Goal: Communication & Community: Share content

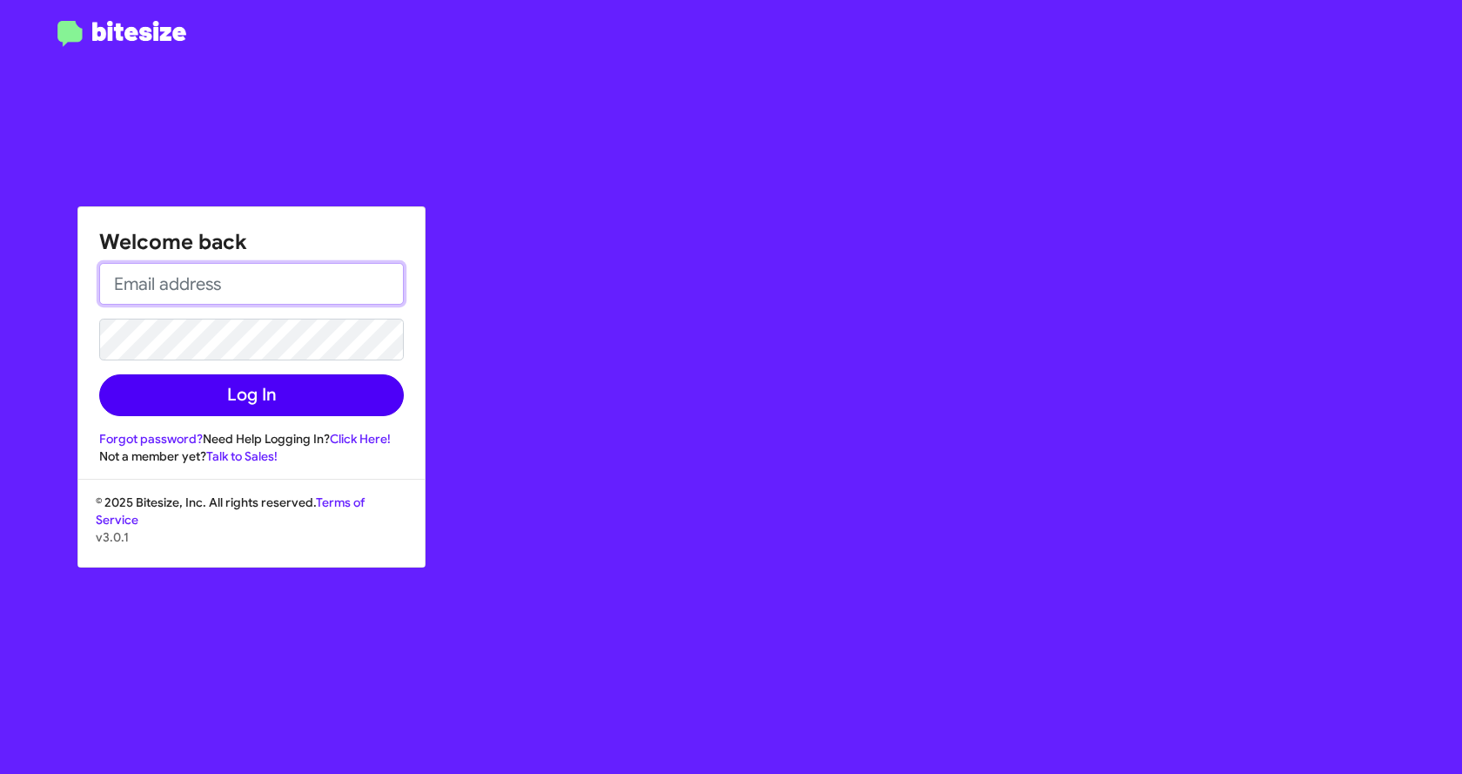
type input "[EMAIL_ADDRESS][DOMAIN_NAME]"
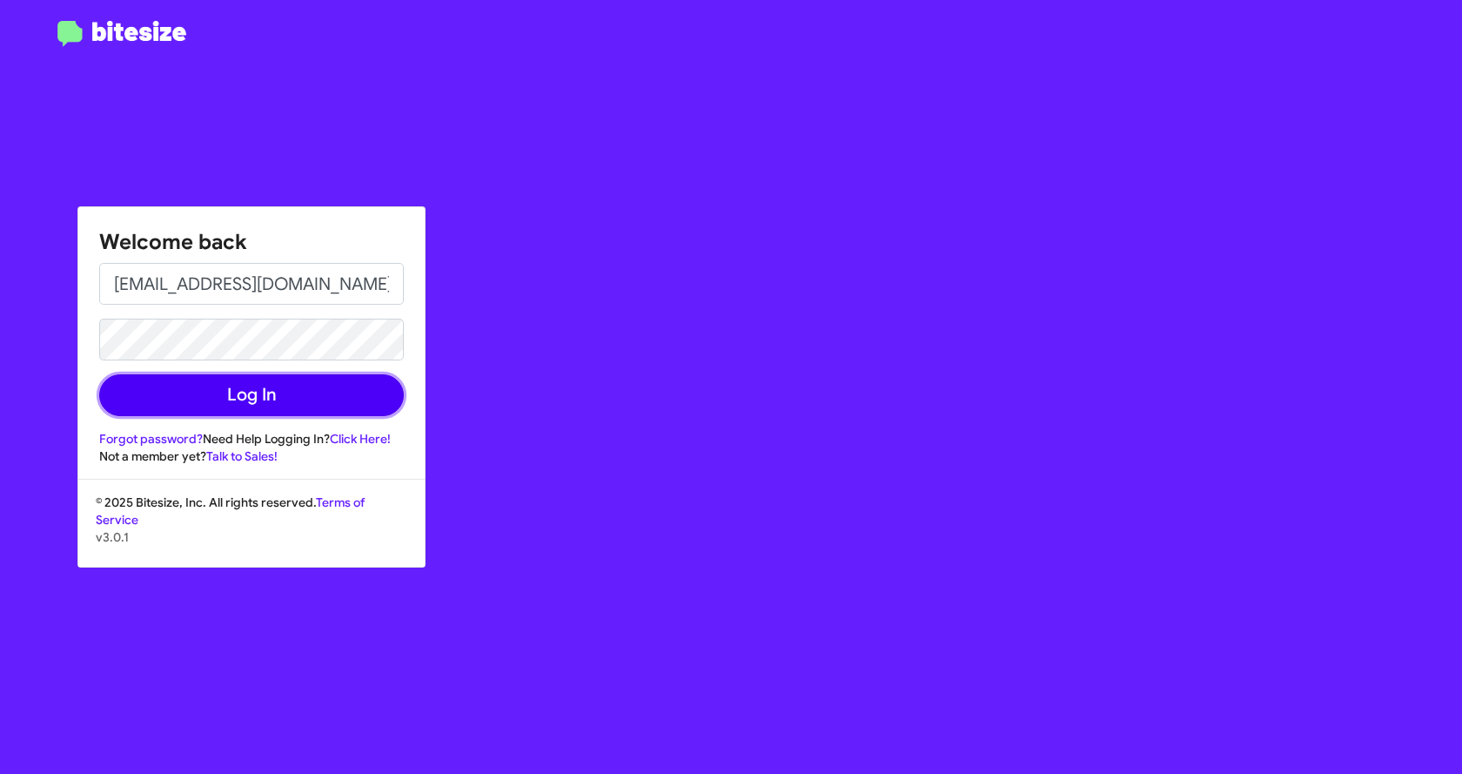
click at [245, 388] on button "Log In" at bounding box center [251, 395] width 305 height 42
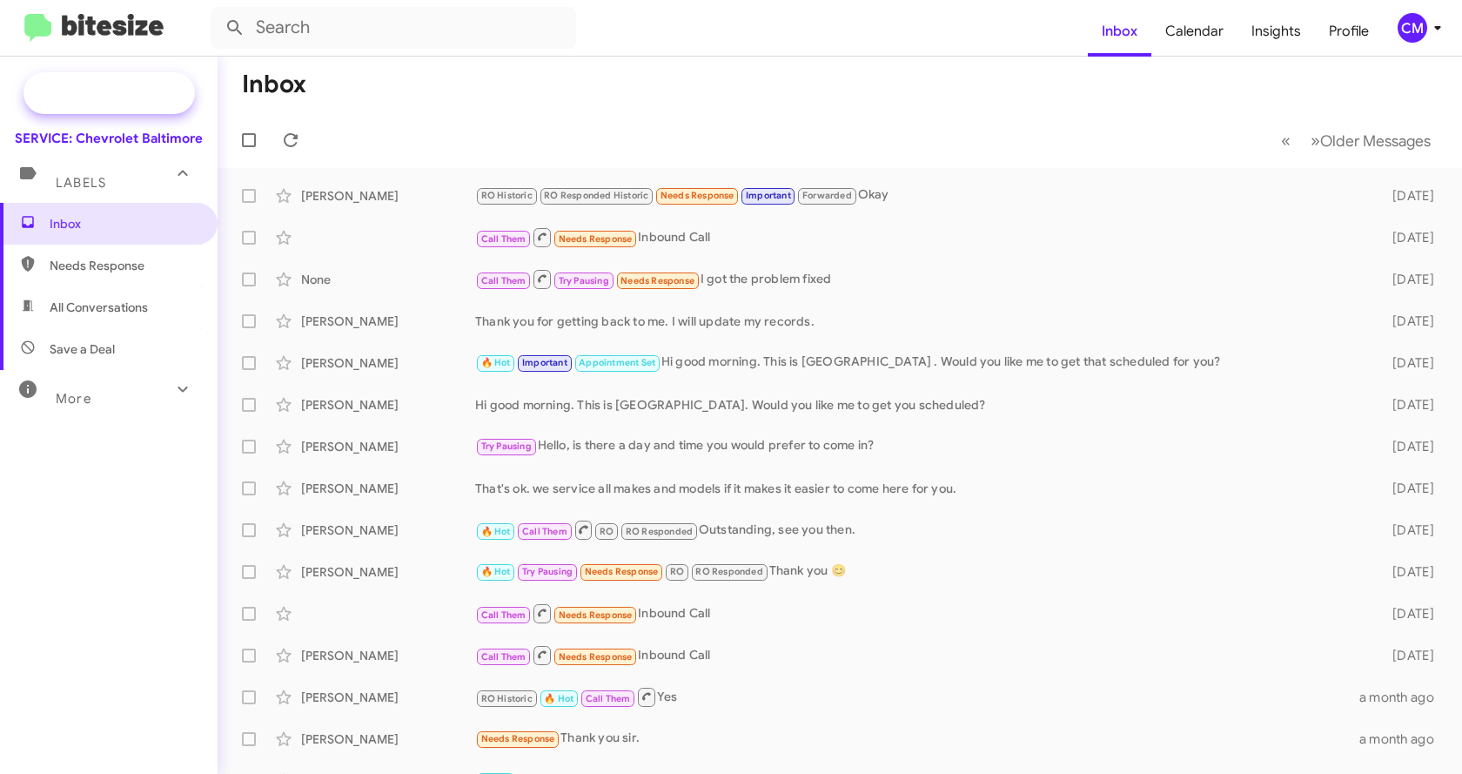
click at [114, 84] on span "Special Campaign" at bounding box center [109, 93] width 171 height 42
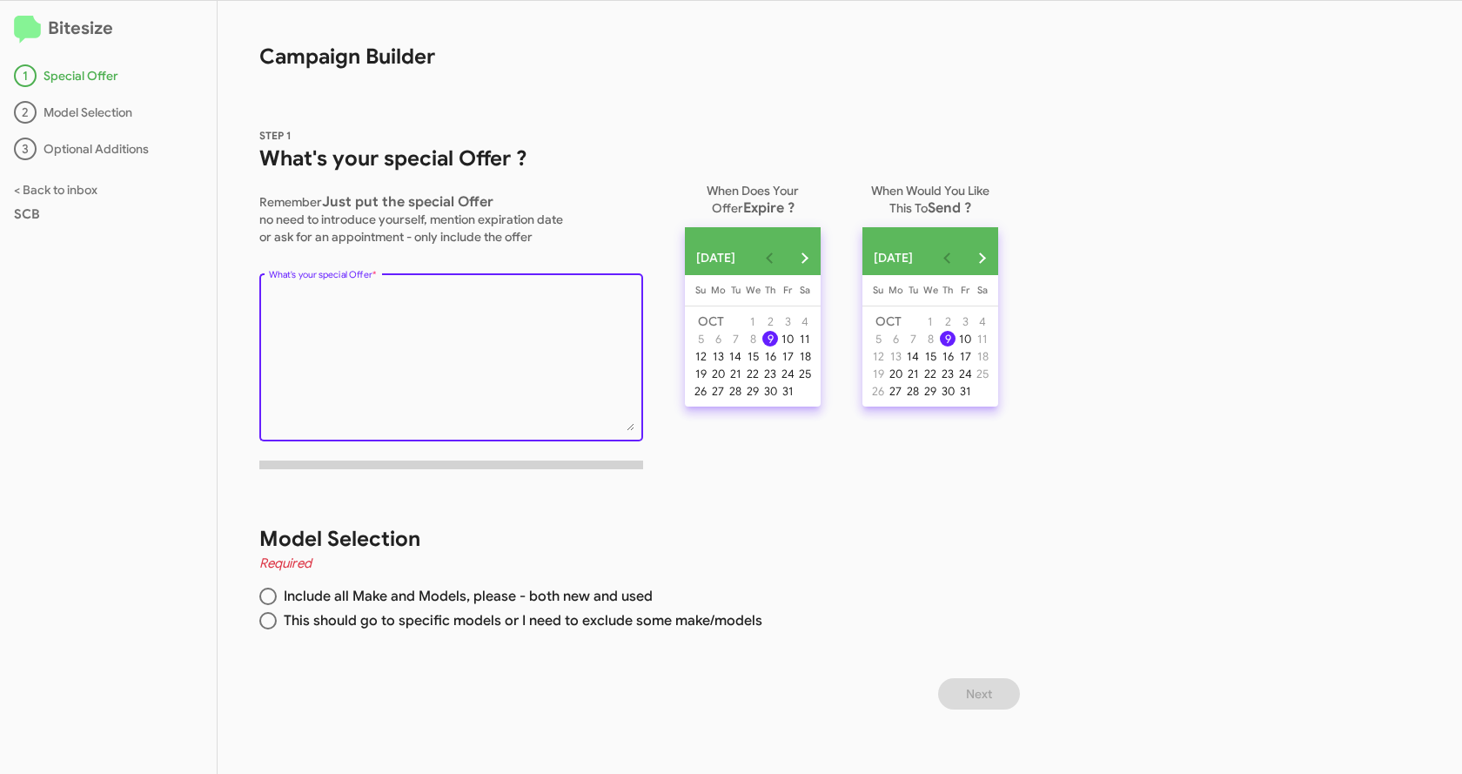
click at [351, 324] on textarea "What's your special Offer *" at bounding box center [452, 360] width 366 height 141
paste textarea "" We MISS YOU! You're due for your FREE maintenance service. When would you lik…"
click at [295, 298] on textarea "What's your special Offer *" at bounding box center [452, 360] width 366 height 141
click at [361, 292] on textarea "What's your special Offer *" at bounding box center [452, 360] width 366 height 141
click at [460, 297] on textarea "What's your special Offer *" at bounding box center [452, 360] width 366 height 141
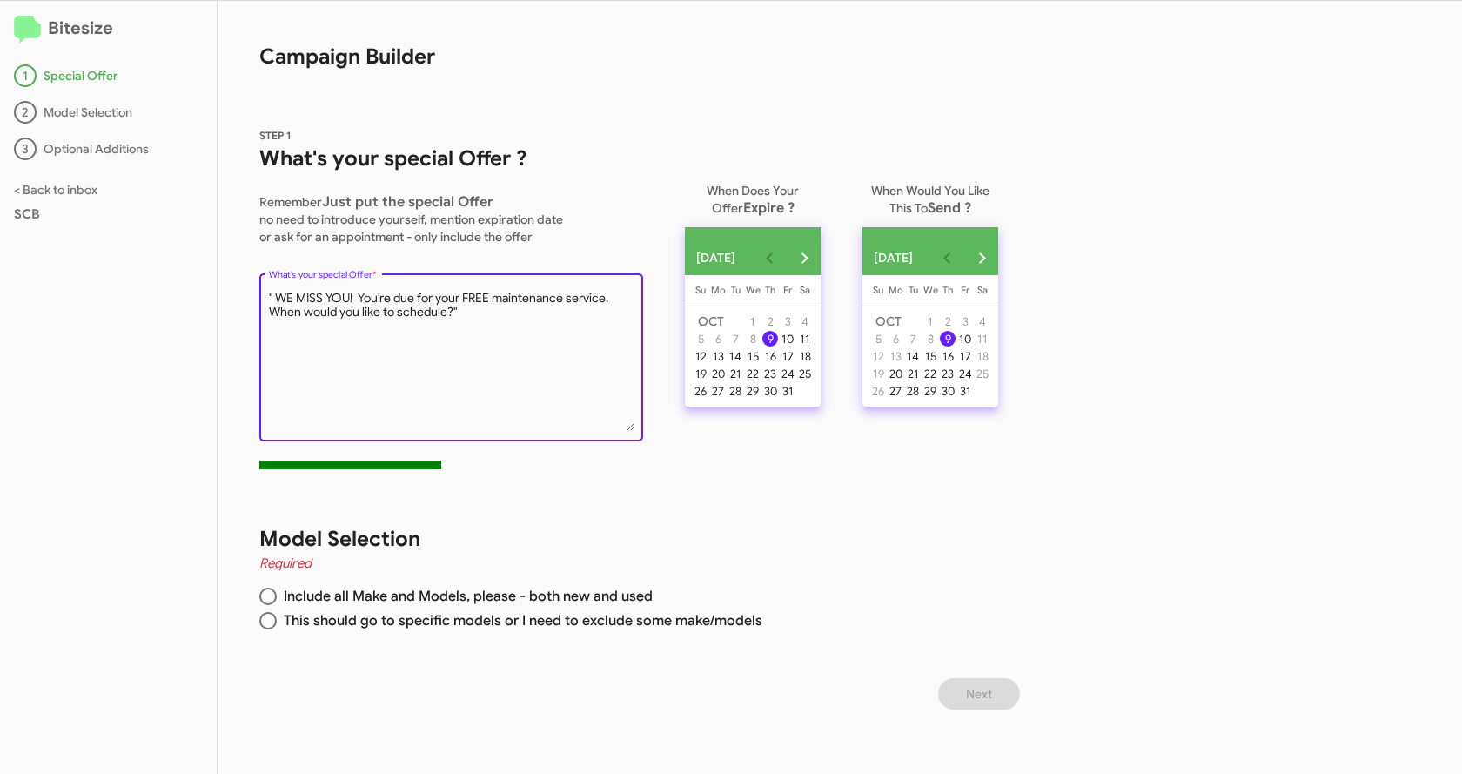
click at [462, 299] on textarea "What's your special Offer *" at bounding box center [452, 360] width 366 height 141
click at [464, 300] on textarea "What's your special Offer *" at bounding box center [452, 360] width 366 height 141
click at [621, 298] on textarea "What's your special Offer *" at bounding box center [452, 360] width 366 height 141
drag, startPoint x: 460, startPoint y: 310, endPoint x: 274, endPoint y: 326, distance: 186.1
click at [274, 326] on textarea "What's your special Offer *" at bounding box center [452, 360] width 366 height 141
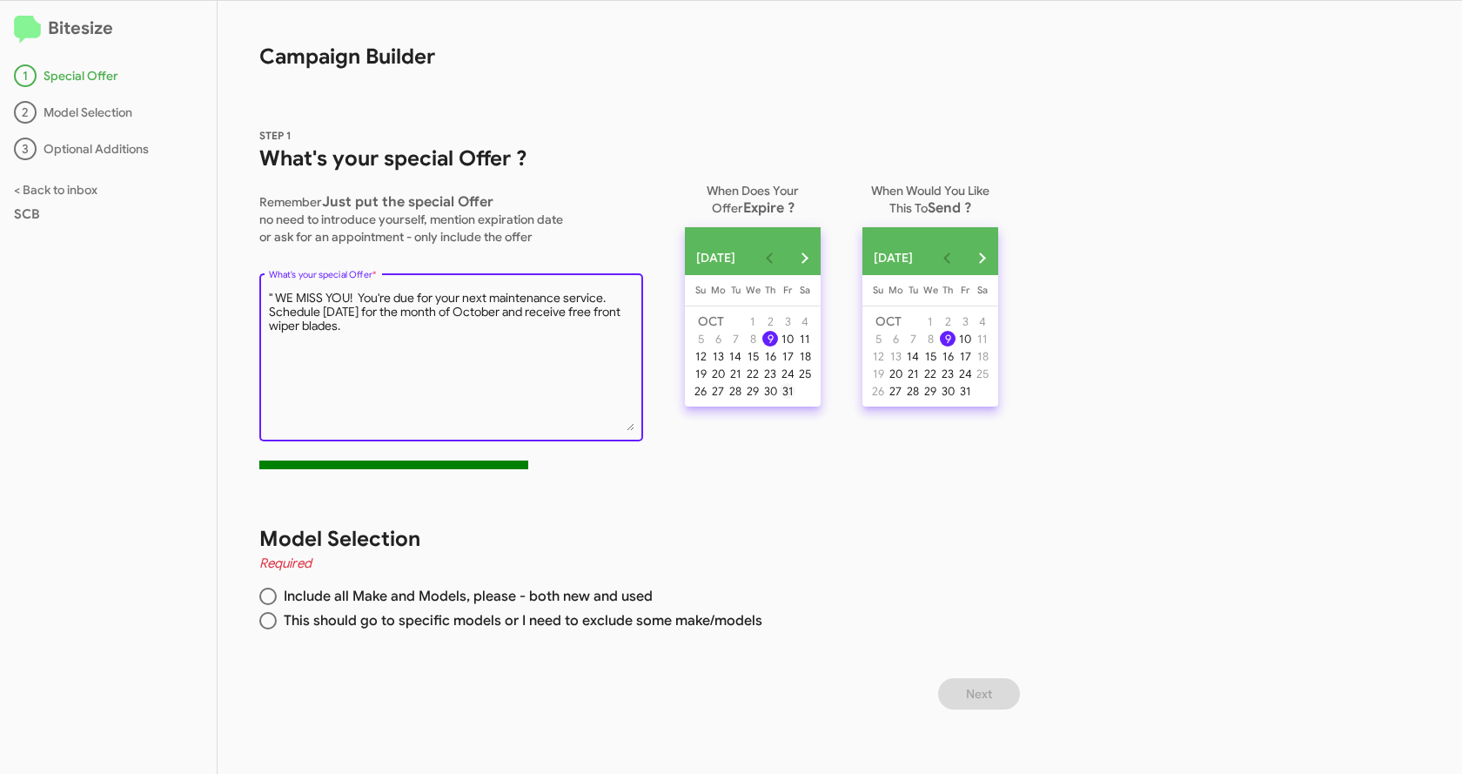
type textarea "" WE MISS YOU! You're due for your next maintenance service. Schedule [DATE] fo…"
click at [796, 399] on div "31" at bounding box center [788, 391] width 16 height 16
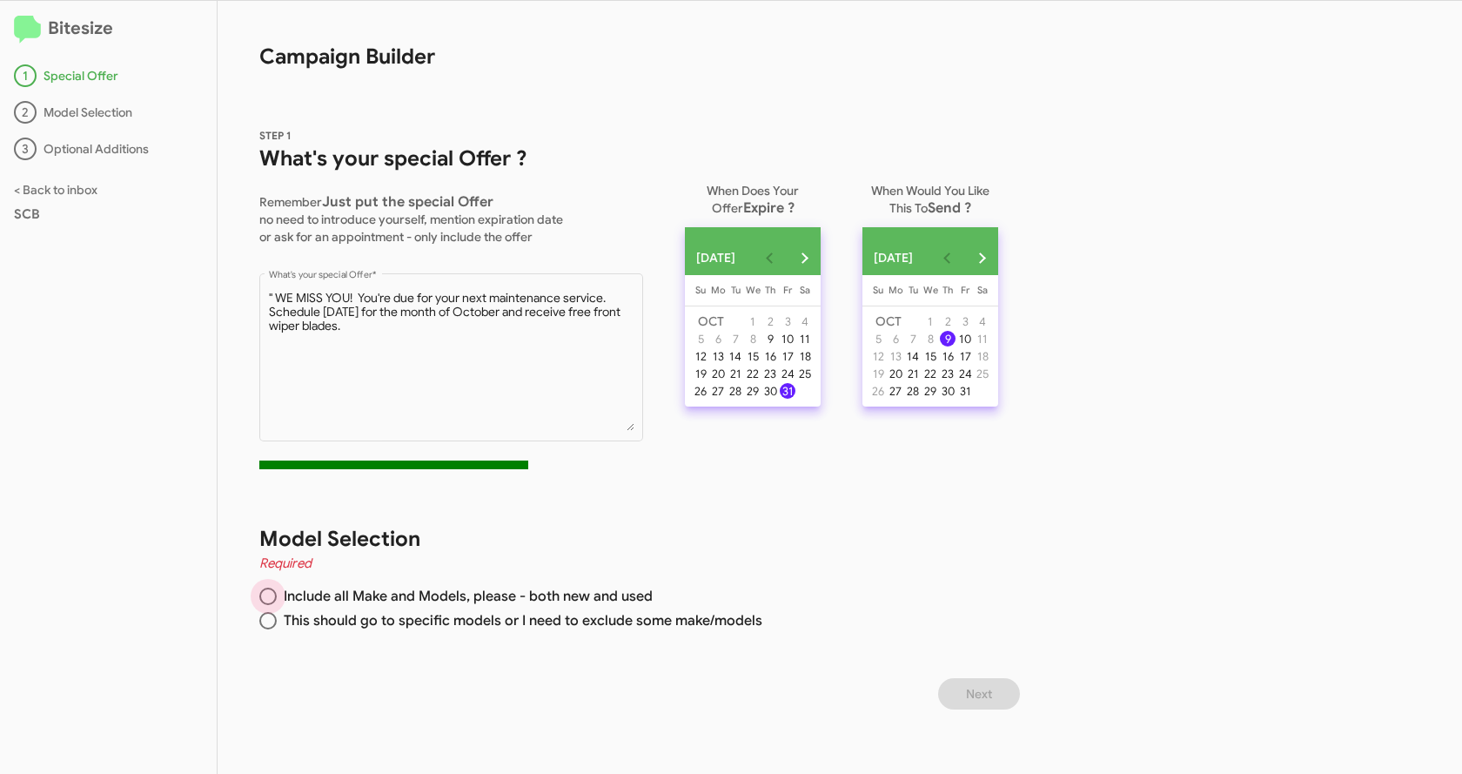
click at [268, 596] on span at bounding box center [268, 596] width 0 height 0
click at [267, 595] on input "Include all Make and Models, please - both new and used" at bounding box center [267, 596] width 17 height 17
radio input "true"
click at [979, 690] on span "Next" at bounding box center [979, 693] width 26 height 31
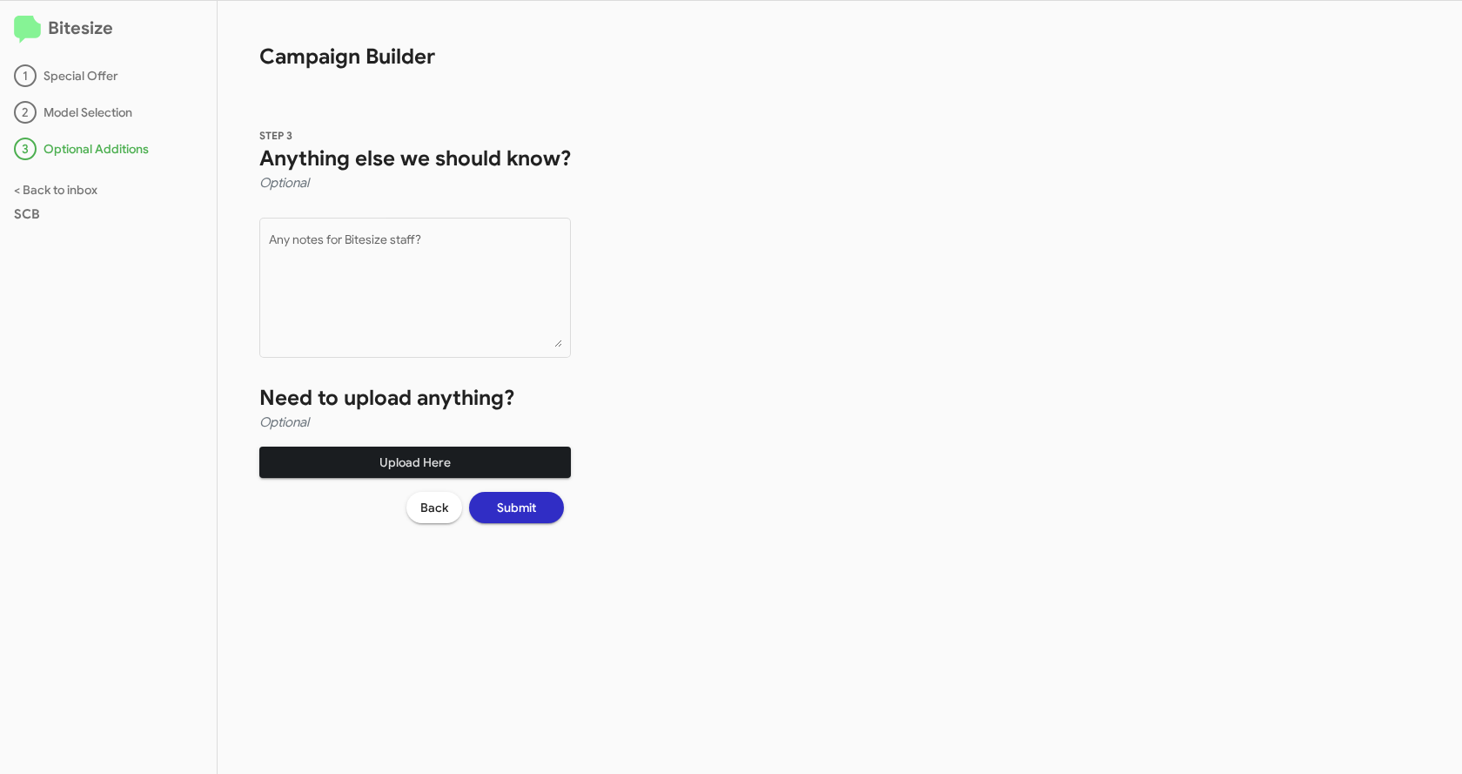
click at [409, 466] on span "Upload Here" at bounding box center [415, 462] width 284 height 31
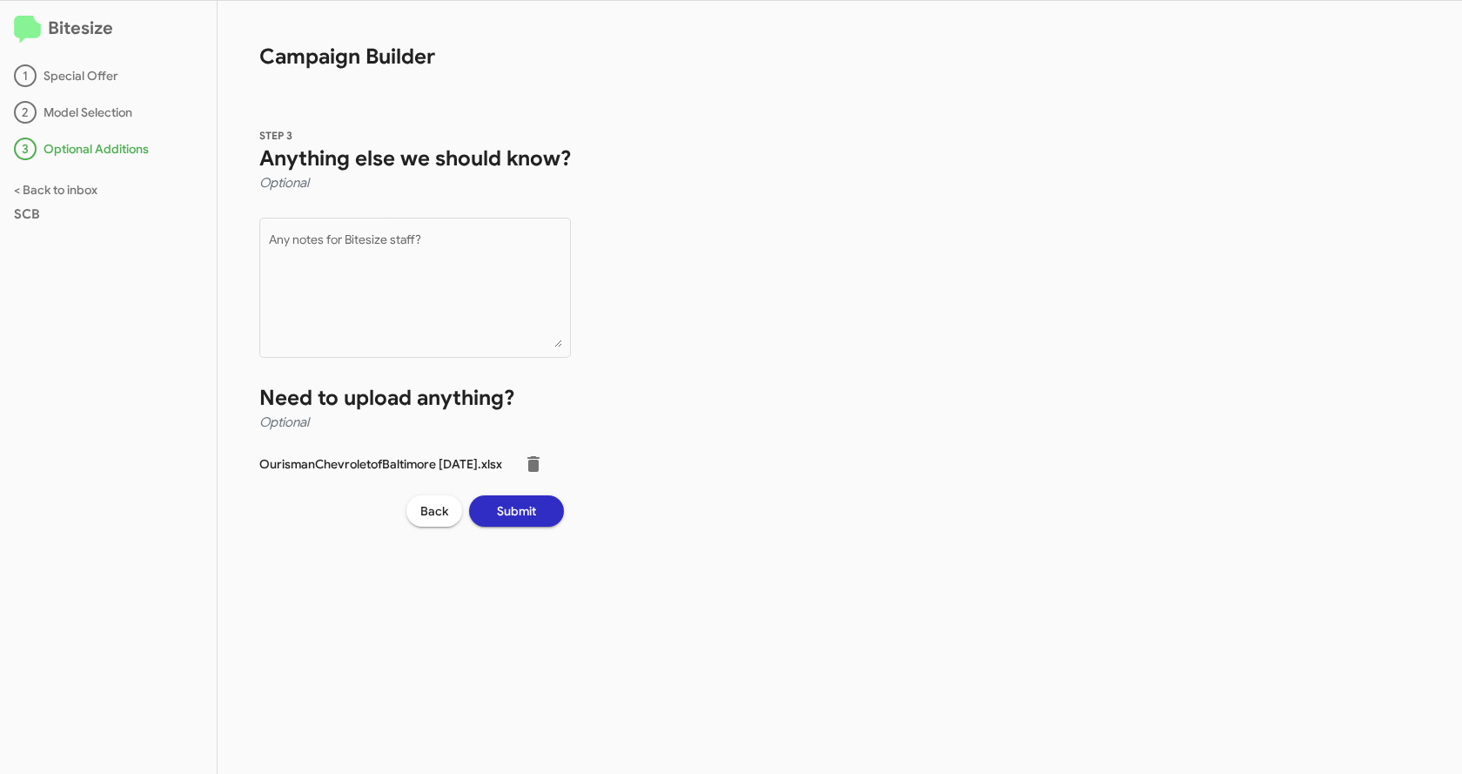
click at [536, 518] on span "Submit" at bounding box center [516, 510] width 39 height 31
